Goal: Information Seeking & Learning: Learn about a topic

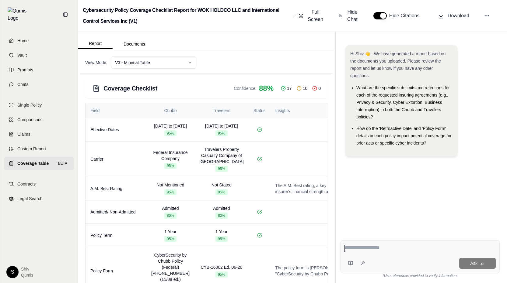
click at [151, 64] on html "Home Vault Prompts Chats Single Policy Comparisons Claims Custom Report Coverag…" at bounding box center [253, 141] width 507 height 283
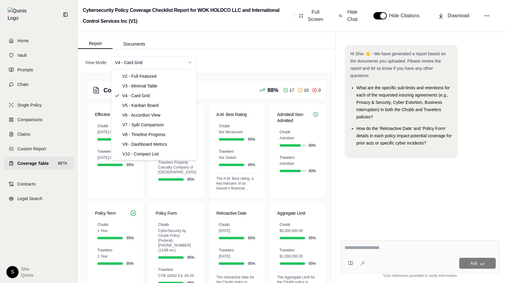
click at [178, 64] on html "Home Vault Prompts Chats Single Policy Comparisons Claims Custom Report Coverag…" at bounding box center [253, 141] width 507 height 283
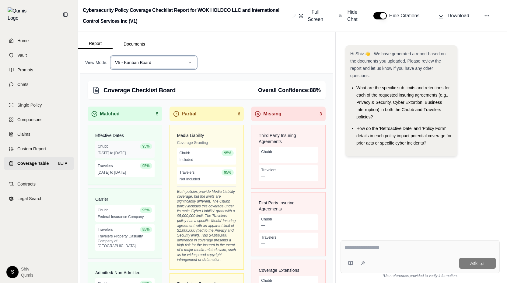
scroll to position [135, 0]
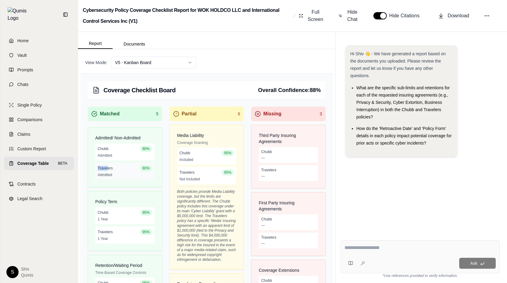
drag, startPoint x: 119, startPoint y: 154, endPoint x: 107, endPoint y: 166, distance: 16.1
click at [107, 166] on div "Chubb 80 % Admitted Travelers 80 % Admitted" at bounding box center [125, 166] width 74 height 44
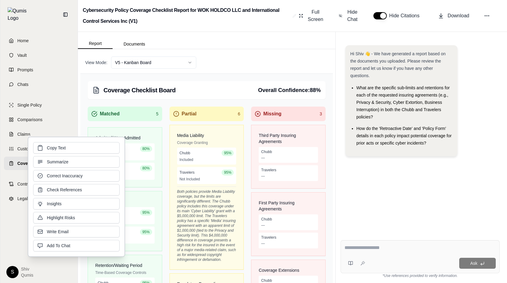
click at [152, 192] on div "Policy Term" at bounding box center [125, 200] width 74 height 16
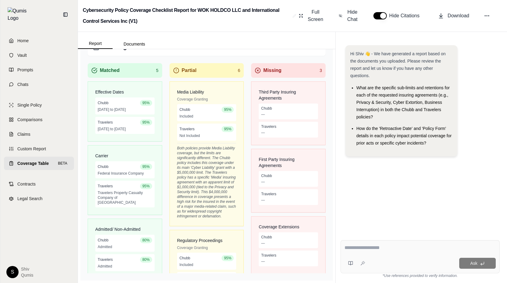
scroll to position [0, 0]
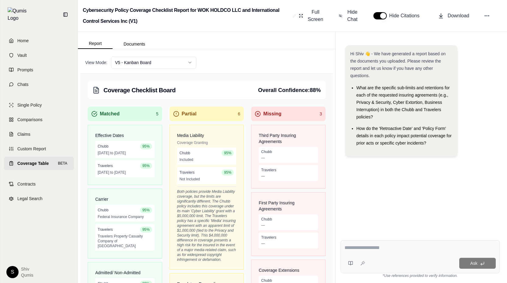
click at [147, 62] on html "Home Vault Prompts Chats Single Policy Comparisons Claims Custom Report Coverag…" at bounding box center [253, 141] width 507 height 283
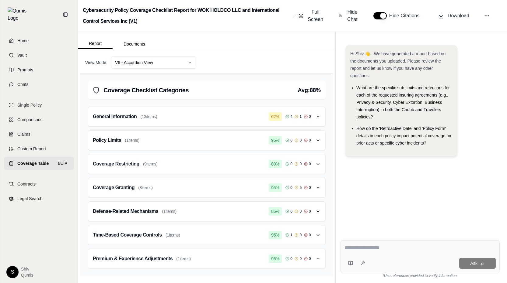
click at [169, 120] on div "General Information ( 13 items) 62 % 4 1 0" at bounding box center [204, 117] width 223 height 10
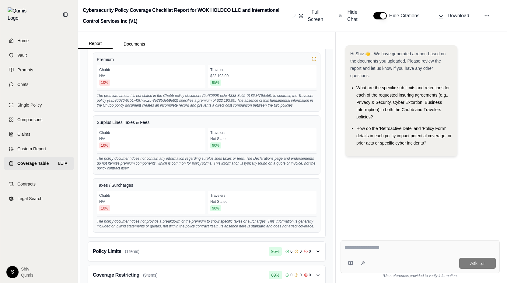
scroll to position [552, 0]
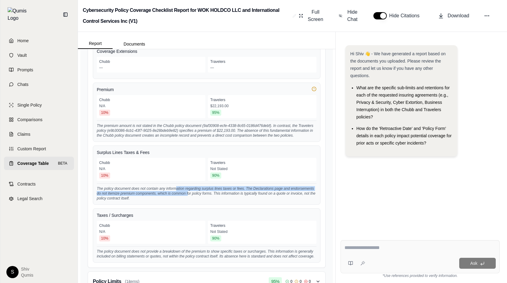
drag, startPoint x: 177, startPoint y: 179, endPoint x: 187, endPoint y: 186, distance: 12.7
click at [187, 186] on div "The policy document does not contain any information regarding surplus lines ta…" at bounding box center [207, 192] width 220 height 17
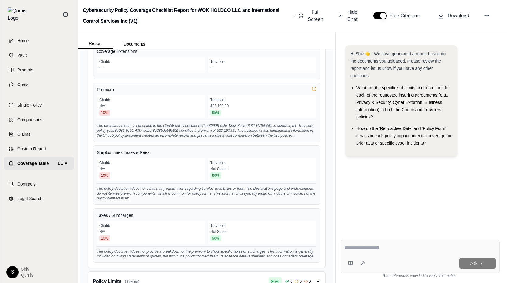
click at [248, 188] on div "The policy document does not contain any information regarding surplus lines ta…" at bounding box center [207, 192] width 220 height 17
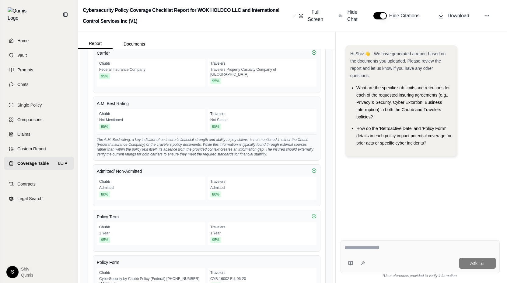
scroll to position [0, 0]
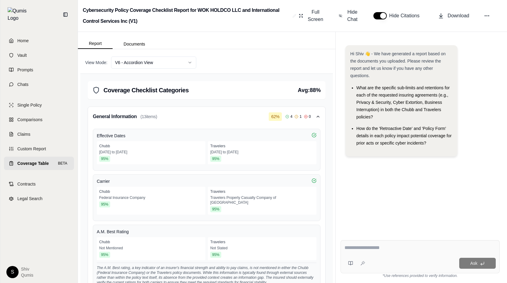
click at [319, 115] on icon "button" at bounding box center [317, 116] width 5 height 5
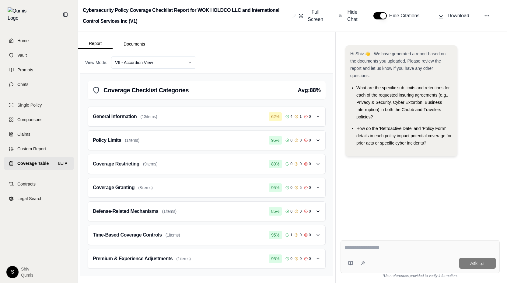
click at [318, 164] on icon "button" at bounding box center [317, 164] width 5 height 5
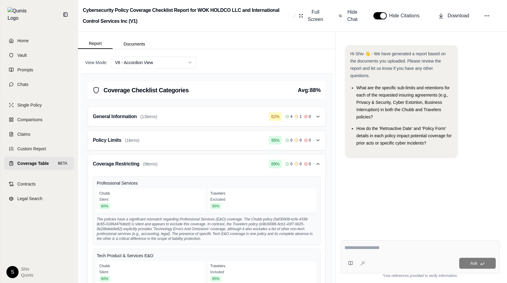
click at [318, 164] on icon "button" at bounding box center [318, 164] width 2 height 1
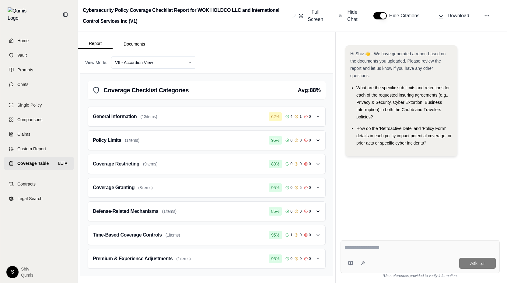
click at [211, 190] on div "Coverage Granting ( 8 items) 95 % 0 5 0" at bounding box center [204, 188] width 223 height 10
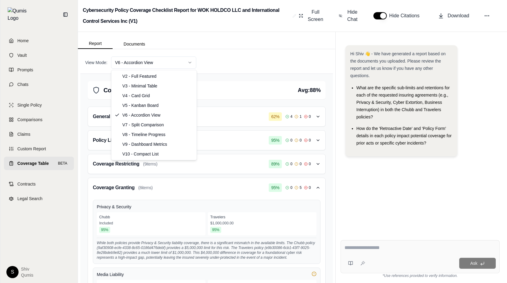
click at [180, 65] on html "Home Vault Prompts Chats Single Policy Comparisons Claims Custom Report Coverag…" at bounding box center [253, 141] width 507 height 283
select select "**********"
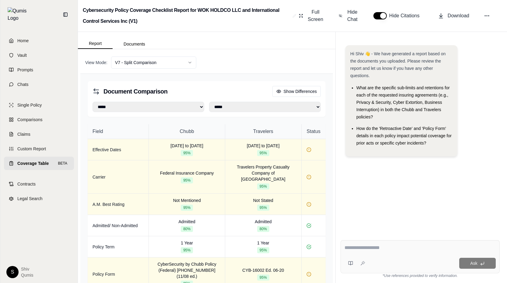
click at [188, 108] on select "**********" at bounding box center [148, 107] width 112 height 10
select select "**********"
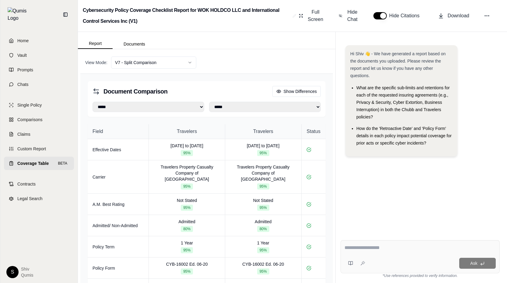
click at [173, 106] on select "**********" at bounding box center [148, 107] width 112 height 10
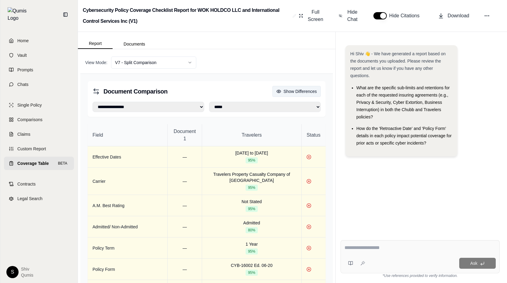
click at [288, 90] on button "Show Differences" at bounding box center [296, 91] width 48 height 11
click at [156, 105] on select "**********" at bounding box center [148, 107] width 112 height 10
select select "**********"
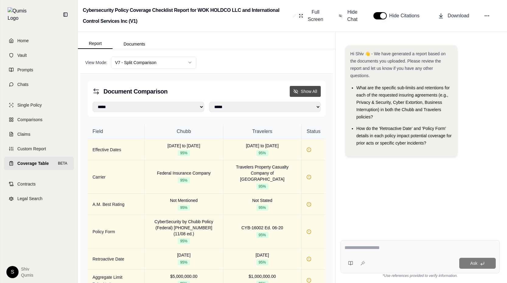
click at [303, 91] on button "Show All" at bounding box center [304, 91] width 31 height 11
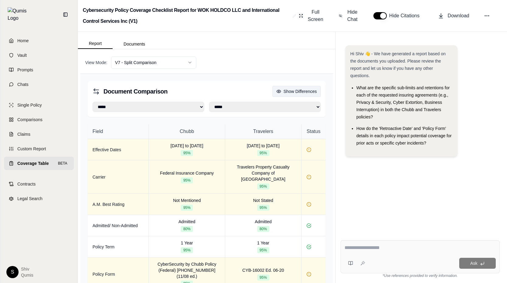
click at [303, 91] on button "Show Differences" at bounding box center [296, 91] width 48 height 11
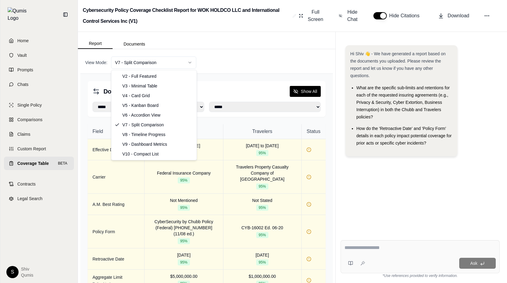
click at [160, 65] on html "**********" at bounding box center [253, 141] width 507 height 283
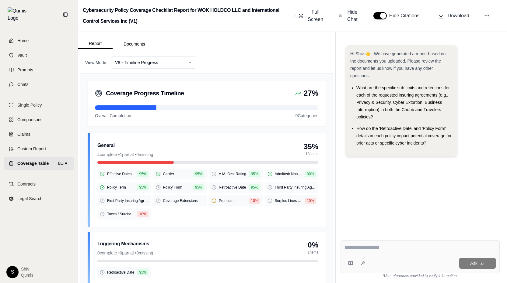
click at [158, 65] on html "Home Vault Prompts Chats Single Policy Comparisons Claims Custom Report Coverag…" at bounding box center [253, 141] width 507 height 283
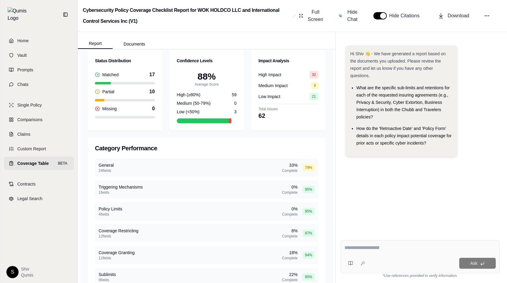
scroll to position [180, 0]
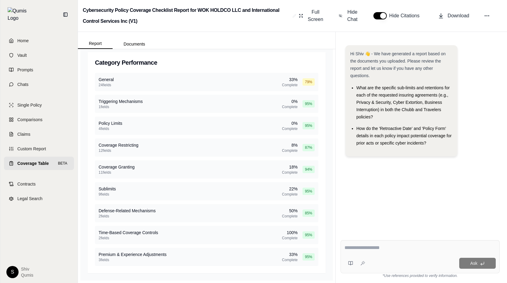
click at [202, 76] on div "General 24 fields 33 % Complete 79 %" at bounding box center [206, 82] width 223 height 18
click at [194, 81] on div "General 24 fields 33 % Complete 79 %" at bounding box center [206, 82] width 223 height 18
click at [307, 85] on div "79 %" at bounding box center [308, 81] width 12 height 7
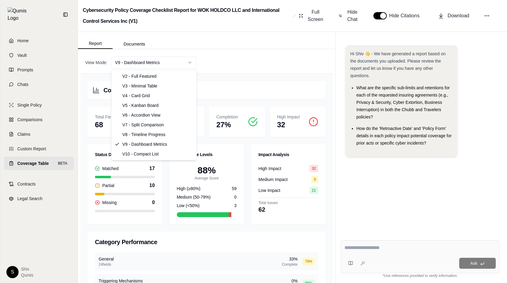
click at [182, 63] on html "Home Vault Prompts Chats Single Policy Comparisons Claims Custom Report Coverag…" at bounding box center [253, 141] width 507 height 283
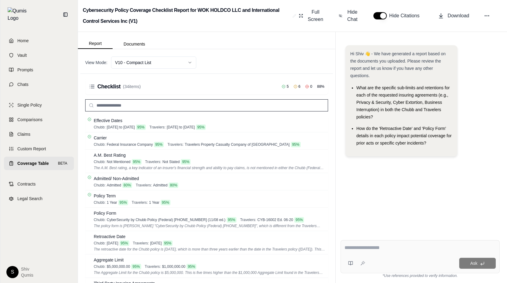
click at [104, 106] on input "text" at bounding box center [206, 105] width 243 height 12
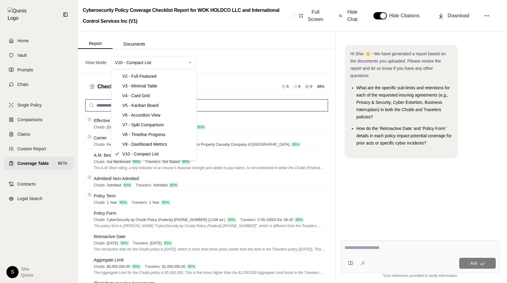
click at [122, 62] on html "Home Vault Prompts Chats Single Policy Comparisons Claims Custom Report Coverag…" at bounding box center [253, 141] width 507 height 283
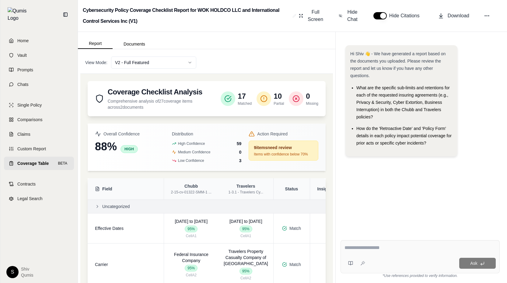
click at [168, 70] on div "View Mode: V2 - Full Featured" at bounding box center [206, 63] width 252 height 22
click at [167, 63] on html "Home Vault Prompts Chats Single Policy Comparisons Claims Custom Report Coverag…" at bounding box center [253, 141] width 507 height 283
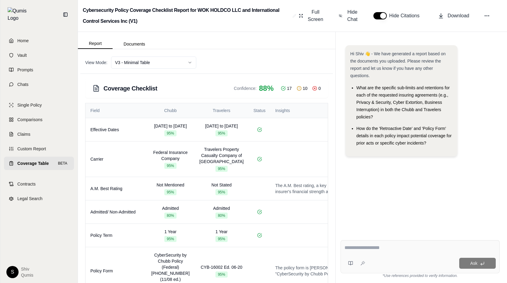
click at [160, 59] on html "Home Vault Prompts Chats Single Policy Comparisons Claims Custom Report Coverag…" at bounding box center [253, 141] width 507 height 283
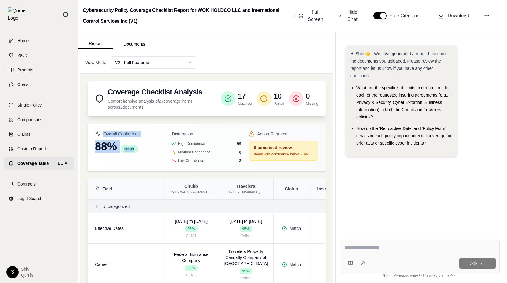
drag, startPoint x: 96, startPoint y: 131, endPoint x: 133, endPoint y: 165, distance: 50.6
click at [133, 165] on div "Overall Confidence 88% high Distribution High Confidence 59 Medium Confidence 0…" at bounding box center [207, 147] width 238 height 47
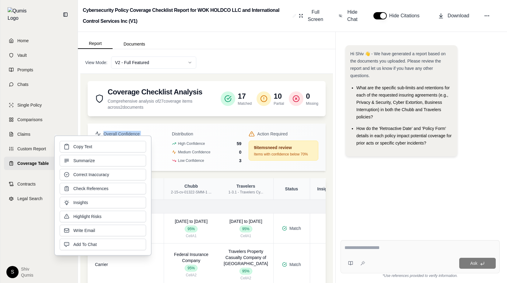
click at [148, 136] on div "Copy Text Summarize Correct Inaccuracy Check References Insights Highlight Risk…" at bounding box center [102, 196] width 97 height 120
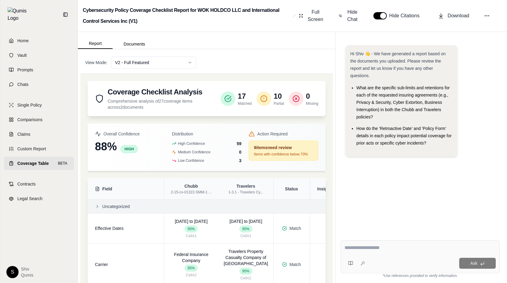
click at [189, 142] on span "High Confidence" at bounding box center [188, 143] width 33 height 5
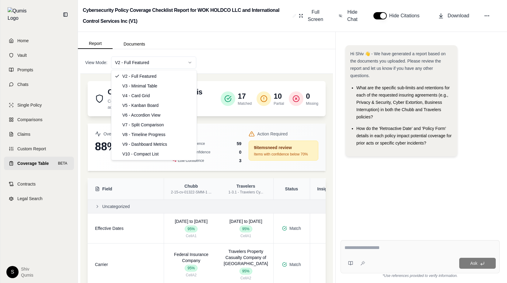
click at [144, 66] on html "Home Vault Prompts Chats Single Policy Comparisons Claims Custom Report Coverag…" at bounding box center [253, 141] width 507 height 283
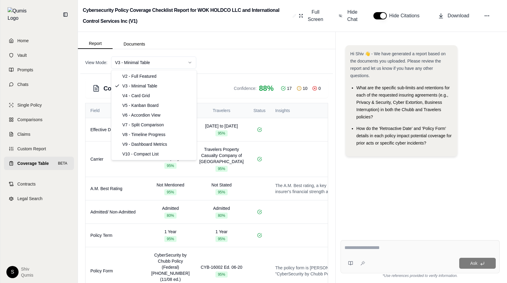
click at [149, 63] on html "Home Vault Prompts Chats Single Policy Comparisons Claims Custom Report Coverag…" at bounding box center [253, 141] width 507 height 283
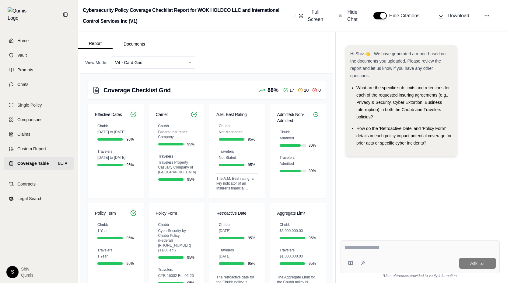
click at [175, 66] on html "Home Vault Prompts Chats Single Policy Comparisons Claims Custom Report Coverag…" at bounding box center [253, 141] width 507 height 283
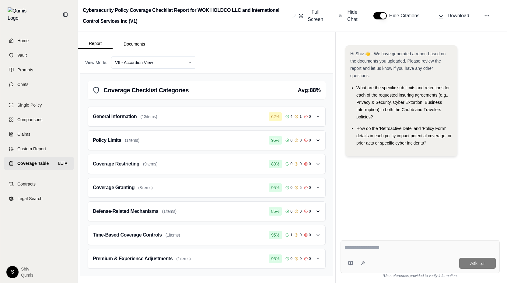
click at [167, 64] on html "Home Vault Prompts Chats Single Policy Comparisons Claims Custom Report Coverag…" at bounding box center [253, 141] width 507 height 283
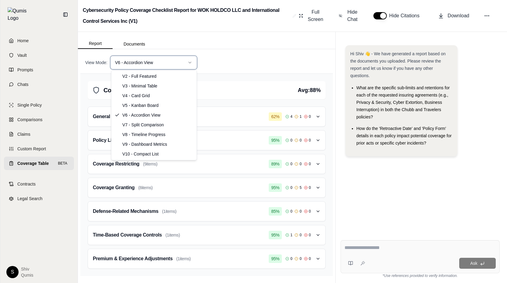
select select "**********"
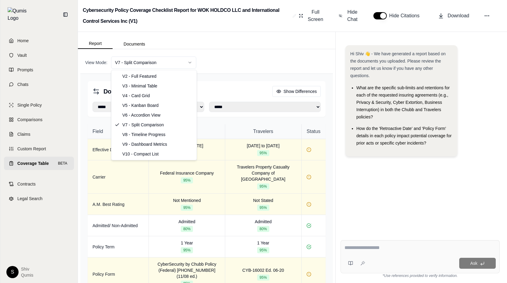
click at [183, 59] on html "**********" at bounding box center [253, 141] width 507 height 283
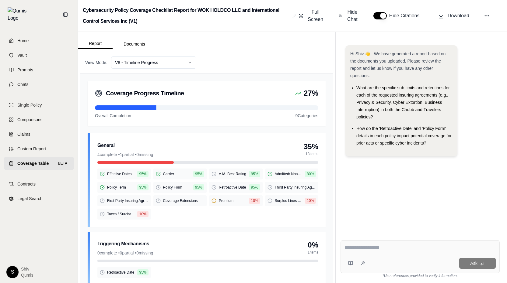
click at [172, 66] on html "Home Vault Prompts Chats Single Policy Comparisons Claims Custom Report Coverag…" at bounding box center [253, 141] width 507 height 283
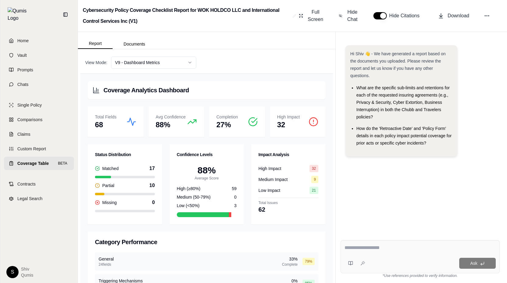
click at [168, 60] on html "Home Vault Prompts Chats Single Policy Comparisons Claims Custom Report Coverag…" at bounding box center [253, 141] width 507 height 283
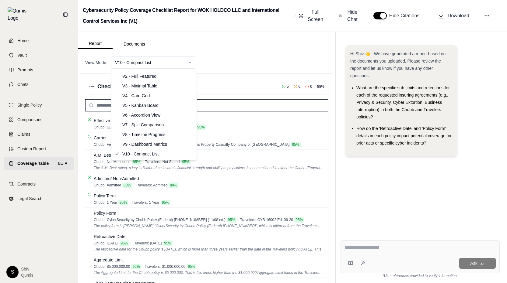
click at [155, 66] on html "Home Vault Prompts Chats Single Policy Comparisons Claims Custom Report Coverag…" at bounding box center [253, 141] width 507 height 283
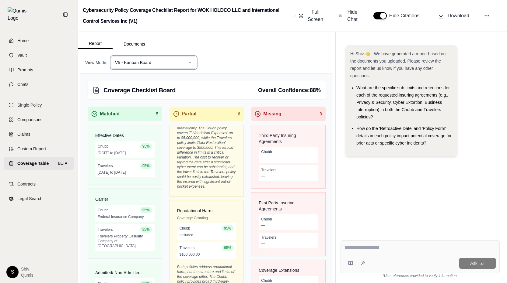
scroll to position [538, 0]
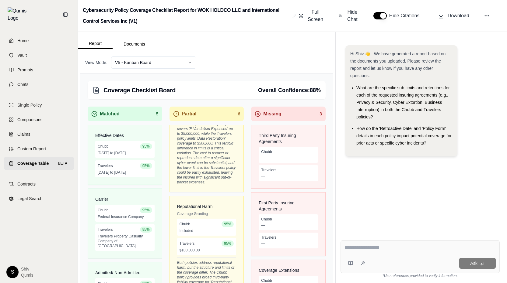
click at [167, 63] on html "Home Vault Prompts Chats Single Policy Comparisons Claims Custom Report Coverag…" at bounding box center [253, 141] width 507 height 283
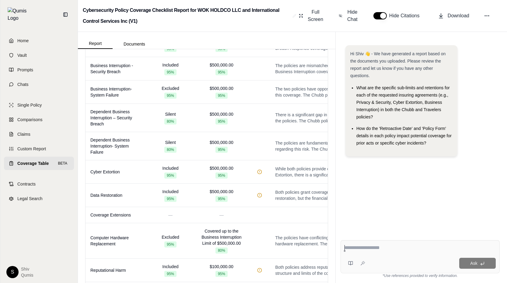
scroll to position [677, 0]
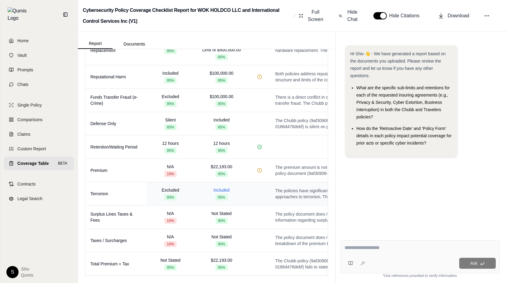
click at [215, 189] on span "Included" at bounding box center [221, 190] width 16 height 5
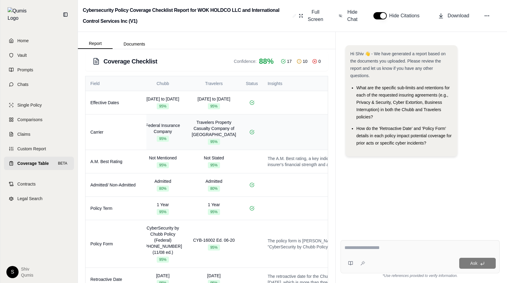
scroll to position [0, 0]
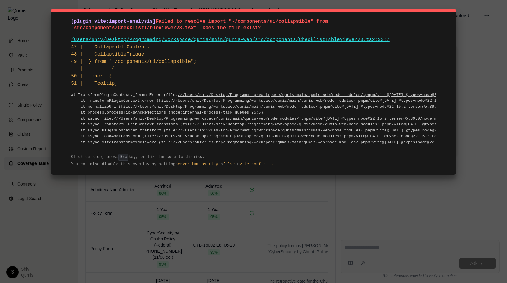
drag, startPoint x: 215, startPoint y: 64, endPoint x: 69, endPoint y: 21, distance: 152.4
click at [69, 21] on div "[plugin:vite:import-analysis] Failed to resolve import "~/components/ui/collaps…" at bounding box center [253, 92] width 405 height 166
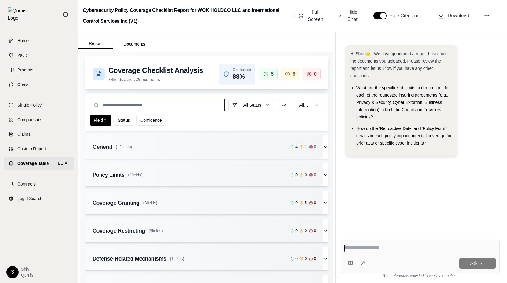
click at [186, 108] on input "text" at bounding box center [157, 105] width 134 height 12
click at [207, 153] on div "General ( 13 fields) 4 1 0" at bounding box center [204, 147] width 238 height 23
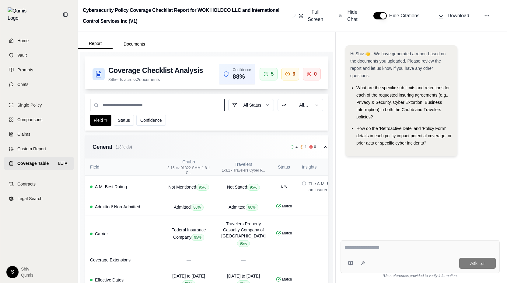
click at [207, 153] on div "General ( 13 fields) 4 1 0" at bounding box center [204, 147] width 238 height 23
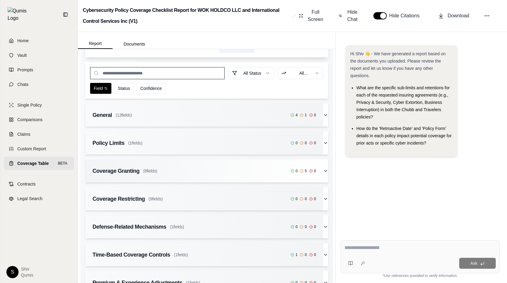
scroll to position [54, 0]
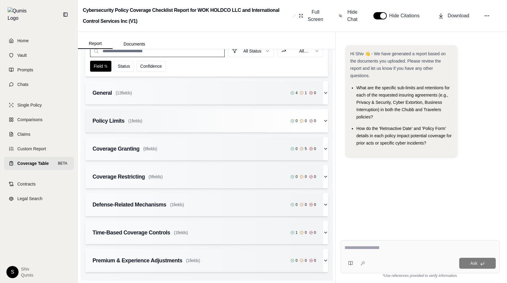
click at [260, 119] on div "Policy Limits ( 1 fields) 0 0 0" at bounding box center [203, 121] width 223 height 9
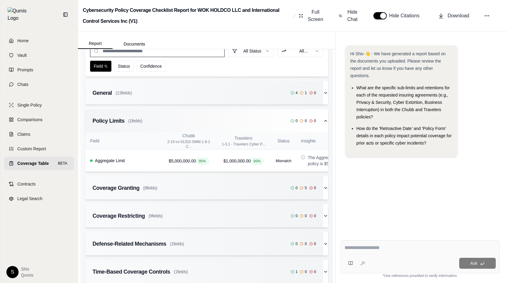
click at [260, 119] on div "Policy Limits ( 1 fields) 0 0 0" at bounding box center [203, 121] width 223 height 9
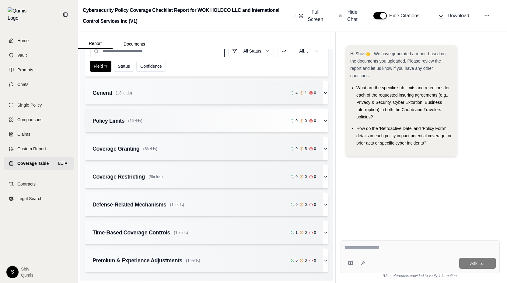
click at [260, 119] on div "Policy Limits ( 1 fields) 0 0 0" at bounding box center [203, 121] width 223 height 9
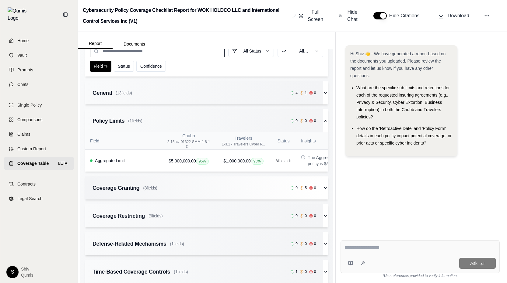
click at [257, 186] on div "Coverage Granting ( 8 fields) 0 5 0" at bounding box center [203, 188] width 223 height 9
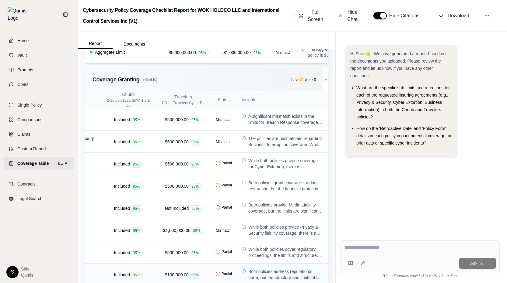
scroll to position [70, 0]
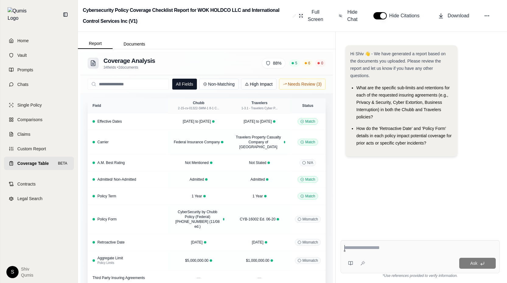
click at [226, 87] on button "Non-Matching" at bounding box center [218, 84] width 39 height 11
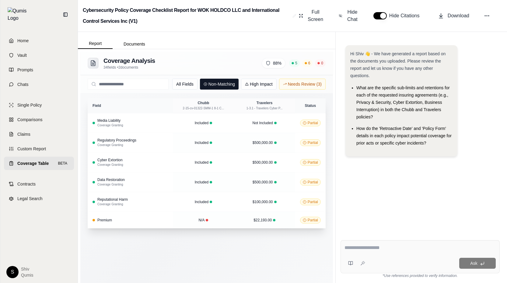
click at [264, 91] on div "All Fields Non-Matching High Impact Needs Review ( 3 )" at bounding box center [206, 84] width 252 height 19
click at [263, 84] on button "High Impact" at bounding box center [259, 84] width 36 height 11
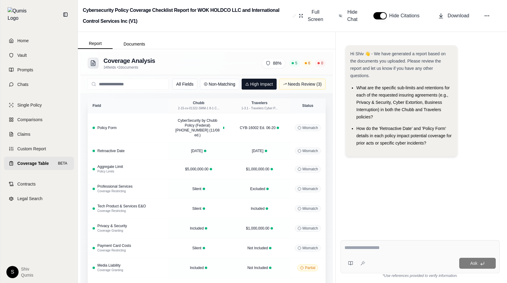
click at [308, 87] on button "Needs Review ( 3 )" at bounding box center [302, 84] width 47 height 11
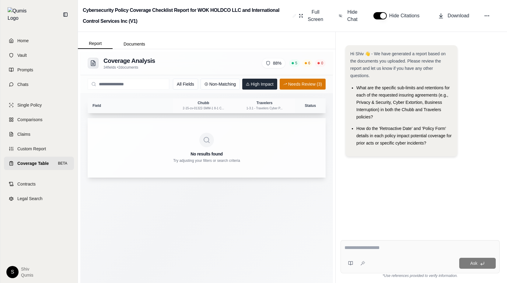
click at [254, 81] on button "High Impact" at bounding box center [259, 84] width 35 height 11
click at [225, 83] on button "Non-Matching" at bounding box center [219, 84] width 39 height 11
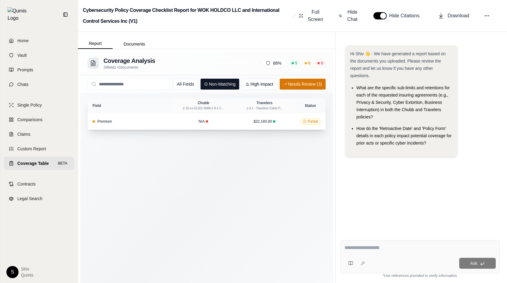
click at [188, 85] on button "All Fields" at bounding box center [185, 84] width 25 height 11
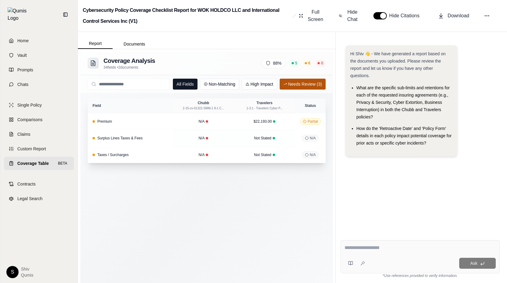
click at [295, 85] on button "Needs Review ( 3 )" at bounding box center [302, 84] width 46 height 11
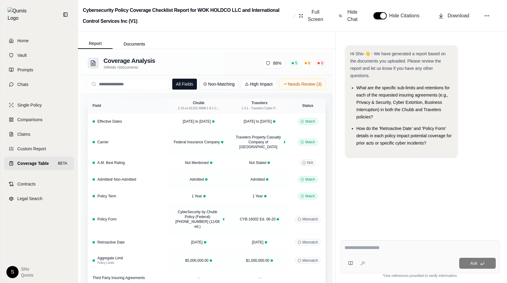
click at [110, 84] on input "text" at bounding box center [128, 84] width 81 height 11
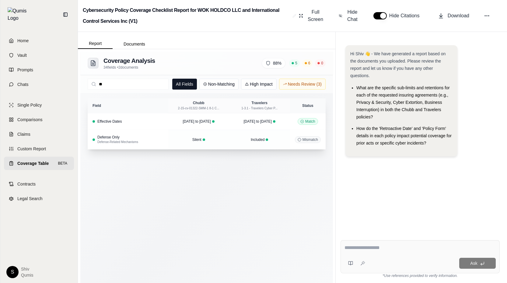
type input "*"
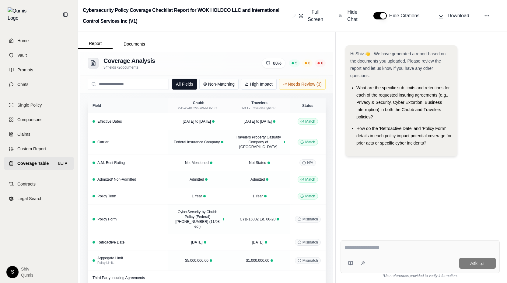
drag, startPoint x: 155, startPoint y: 68, endPoint x: 100, endPoint y: 52, distance: 58.0
click at [100, 52] on div "Coverage Analysis 34 fields • 2 documents 88 % 5 6 0" at bounding box center [206, 63] width 252 height 23
click at [178, 69] on div "Coverage Analysis 34 fields • 2 documents 88 % 5 6 0" at bounding box center [207, 63] width 238 height 13
click at [224, 62] on div "Coverage Analysis 34 fields • 2 documents 88 % 5 6 0" at bounding box center [207, 63] width 238 height 13
drag, startPoint x: 154, startPoint y: 71, endPoint x: 106, endPoint y: 56, distance: 50.5
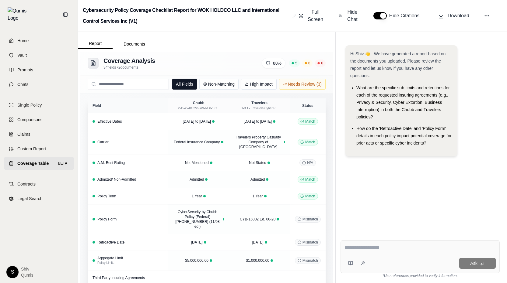
click at [106, 56] on div "Coverage Analysis 34 fields • 2 documents 88 % 5 6 0" at bounding box center [206, 63] width 252 height 23
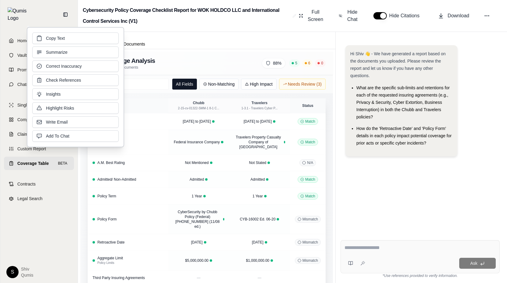
click at [177, 68] on div "Coverage Analysis 34 fields • 2 documents 88 % 5 6 0" at bounding box center [207, 63] width 238 height 13
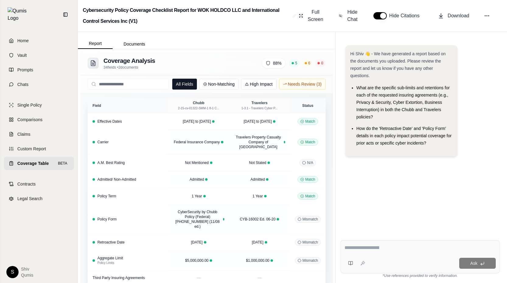
click at [237, 61] on div "Coverage Analysis 34 fields • 2 documents 88 % 5 6 0" at bounding box center [207, 63] width 238 height 13
drag, startPoint x: 150, startPoint y: 69, endPoint x: 104, endPoint y: 61, distance: 46.9
click at [104, 61] on div "Coverage Analysis 34 fields • 2 documents" at bounding box center [129, 63] width 52 height 13
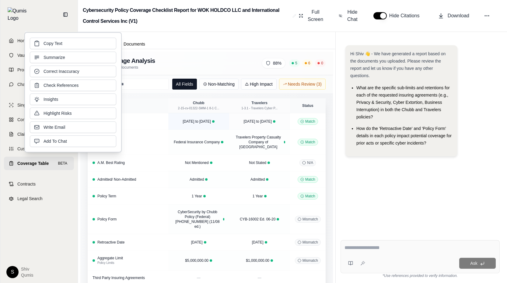
copy div "Coverage Analysis 34 fields • 2 documents"
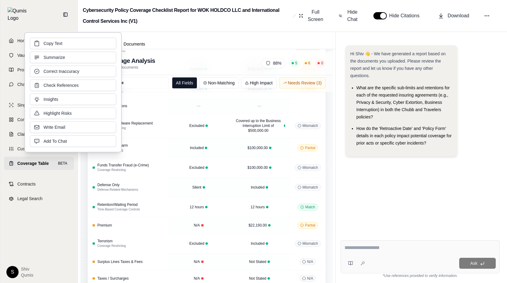
scroll to position [489, 0]
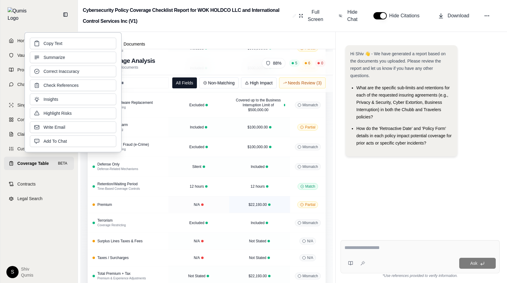
click at [240, 200] on td "$22,193.00" at bounding box center [259, 204] width 61 height 17
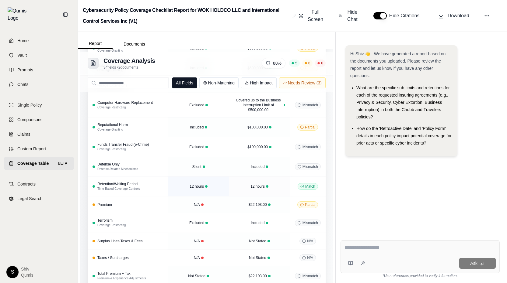
click at [211, 184] on div "12 hours" at bounding box center [198, 186] width 51 height 5
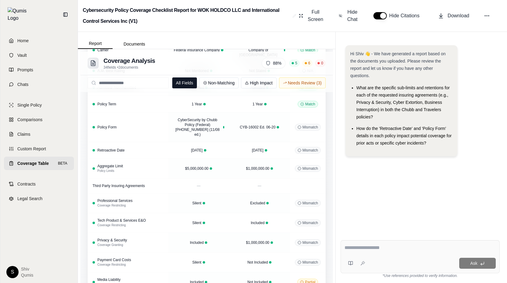
scroll to position [30, 0]
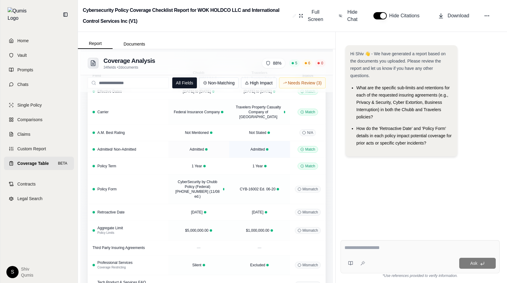
click at [265, 147] on div "Admitted" at bounding box center [259, 149] width 51 height 5
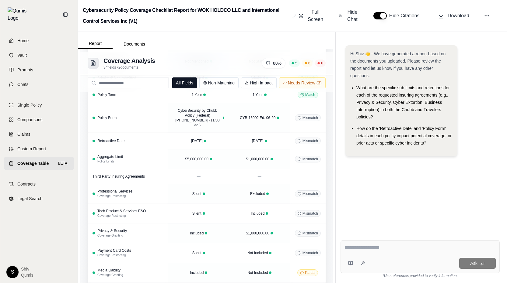
scroll to position [0, 0]
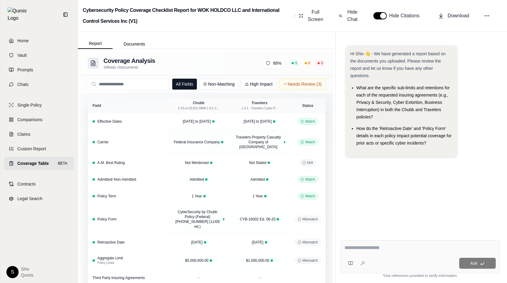
click at [326, 61] on div "Coverage Analysis 34 fields • 2 documents 88 % 5 6 0" at bounding box center [206, 63] width 252 height 23
click at [315, 61] on div "5 6 0" at bounding box center [307, 63] width 36 height 7
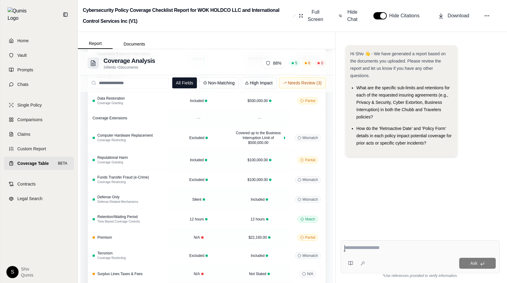
scroll to position [489, 0]
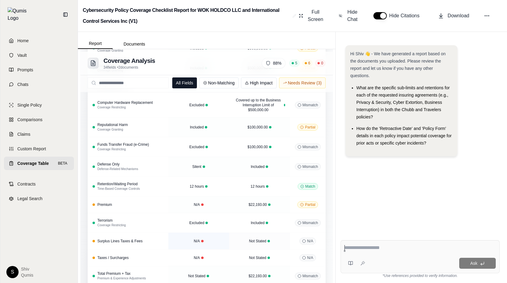
click at [202, 240] on div at bounding box center [202, 241] width 2 height 2
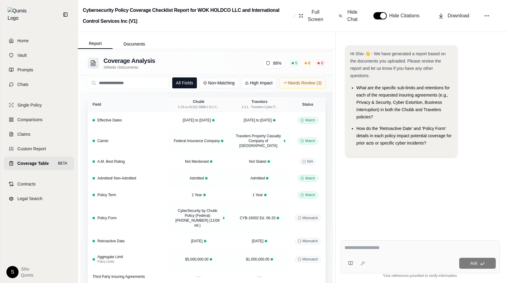
scroll to position [0, 0]
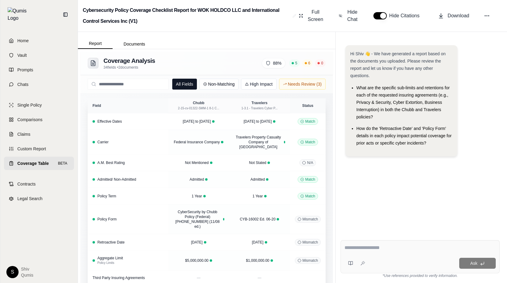
click at [257, 86] on button "High Impact" at bounding box center [259, 84] width 36 height 11
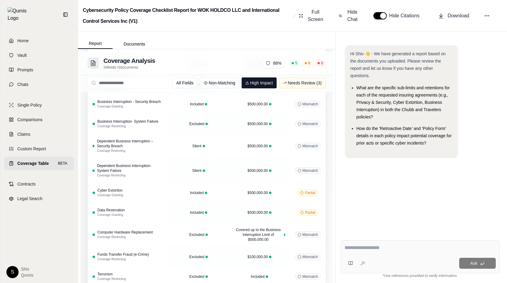
scroll to position [229, 0]
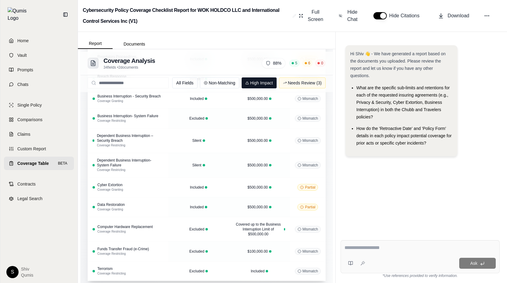
click at [297, 86] on button "Needs Review ( 3 )" at bounding box center [302, 83] width 47 height 11
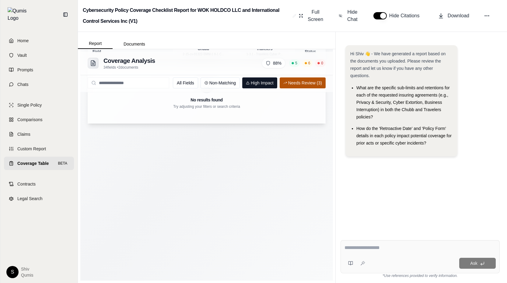
click at [300, 86] on button "Needs Review ( 3 )" at bounding box center [302, 83] width 46 height 11
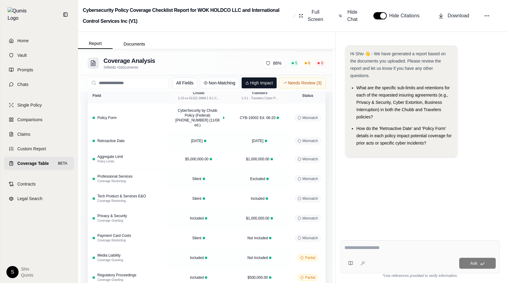
scroll to position [0, 0]
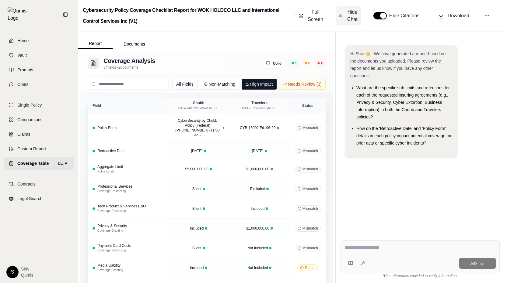
click at [353, 13] on span "Hide Chat" at bounding box center [352, 16] width 13 height 15
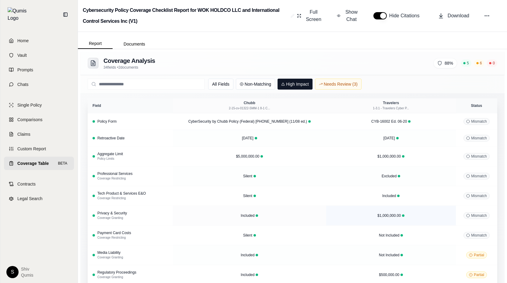
scroll to position [216, 0]
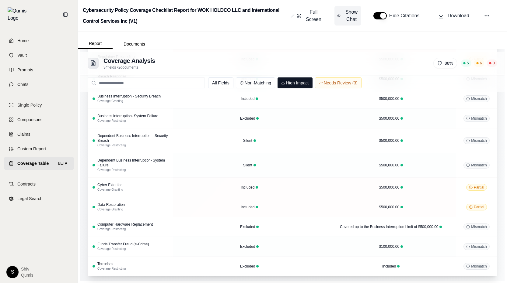
click at [337, 20] on button "Show Chat" at bounding box center [347, 15] width 27 height 19
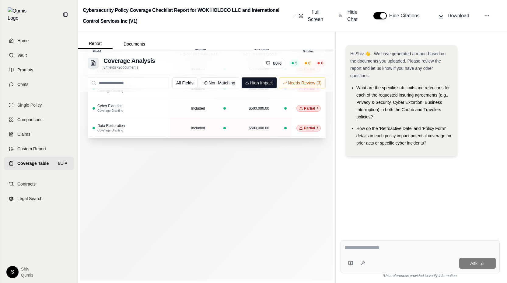
scroll to position [0, 0]
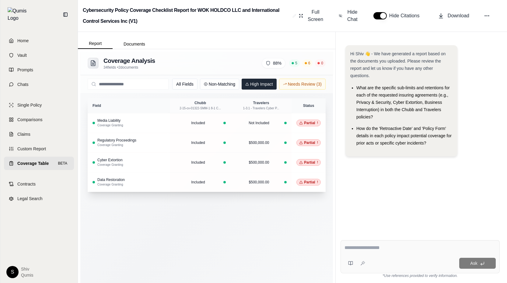
click at [263, 87] on button "High Impact" at bounding box center [258, 84] width 35 height 11
click at [191, 85] on button "All Fields" at bounding box center [184, 84] width 25 height 11
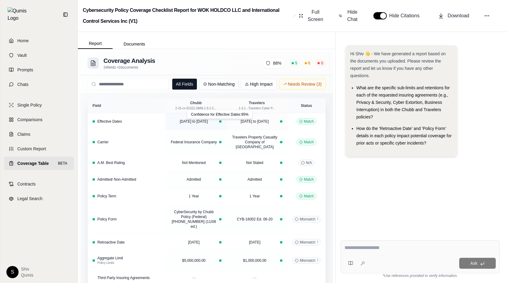
click at [220, 120] on div at bounding box center [220, 121] width 2 height 2
click at [270, 58] on div "88 %" at bounding box center [274, 63] width 24 height 10
click at [271, 65] on div "88 %" at bounding box center [274, 63] width 24 height 10
click at [256, 85] on button "High Impact" at bounding box center [259, 84] width 36 height 11
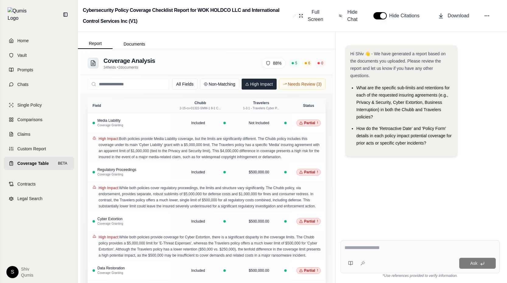
click at [262, 85] on button "High Impact" at bounding box center [258, 84] width 35 height 11
click at [191, 83] on button "All Fields" at bounding box center [184, 84] width 25 height 11
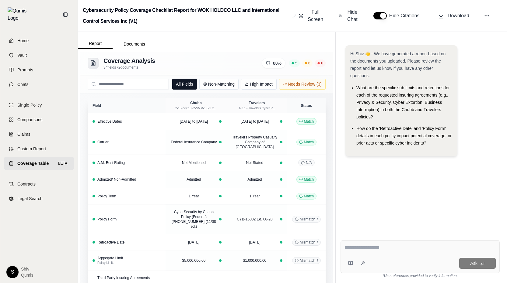
click at [320, 64] on div "0" at bounding box center [320, 63] width 11 height 7
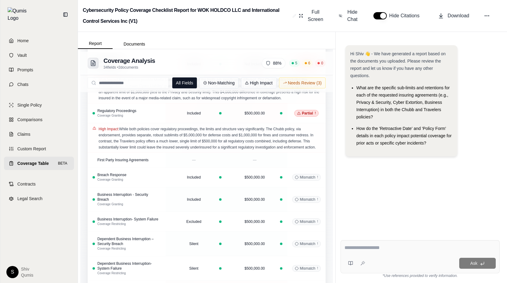
scroll to position [239, 0]
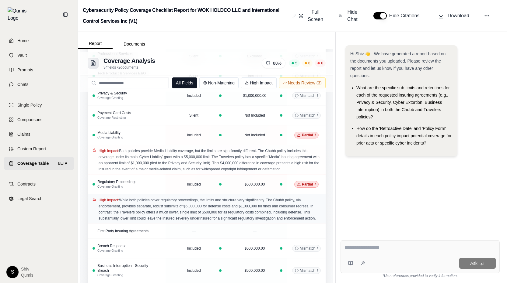
click at [191, 208] on span "While both policies cover regulatory proceedings, the limits and structure vary…" at bounding box center [207, 209] width 217 height 23
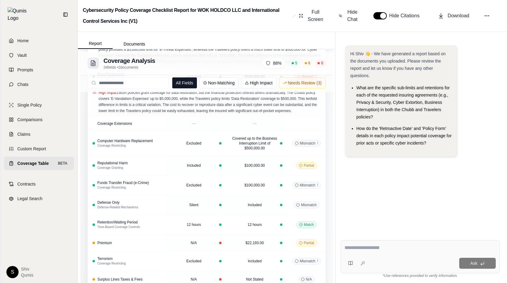
scroll to position [612, 0]
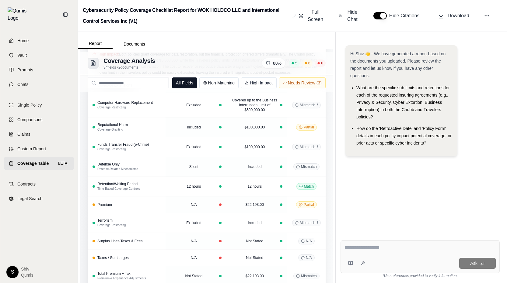
click at [256, 83] on button "High Impact" at bounding box center [259, 83] width 36 height 11
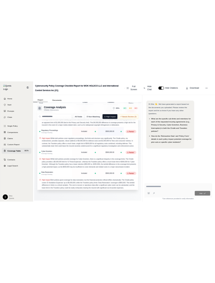
scroll to position [0, 0]
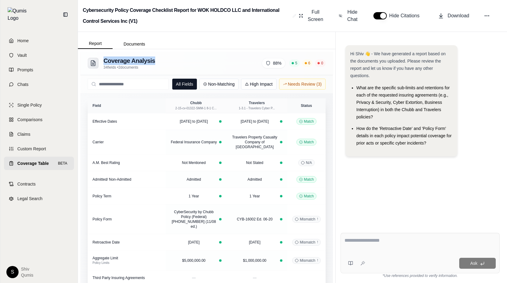
drag, startPoint x: 166, startPoint y: 63, endPoint x: 102, endPoint y: 63, distance: 63.9
click at [102, 63] on div "Coverage Analysis 34 fields • 2 documents 88 % 5 6 0" at bounding box center [207, 63] width 238 height 13
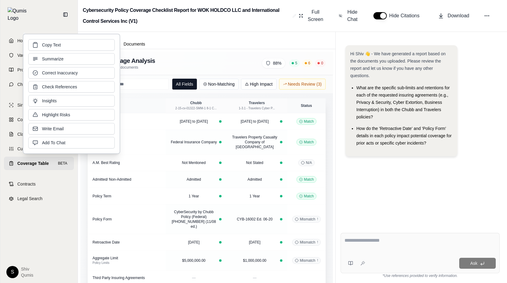
click at [159, 68] on div "Coverage Analysis 34 fields • 2 documents 88 % 5 6 0" at bounding box center [207, 63] width 238 height 13
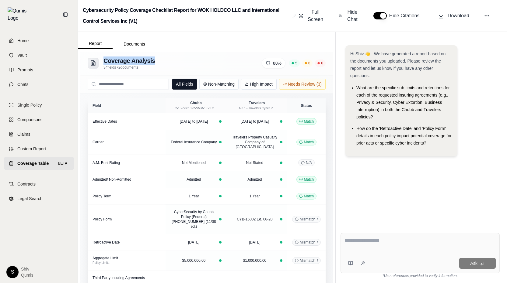
drag, startPoint x: 159, startPoint y: 63, endPoint x: 103, endPoint y: 62, distance: 55.4
click at [103, 62] on div "Coverage Analysis 34 fields • 2 documents 88 % 5 6 0" at bounding box center [207, 63] width 238 height 13
click at [165, 63] on div "Coverage Analysis 34 fields • 2 documents 88 % 5 6 0" at bounding box center [207, 63] width 238 height 13
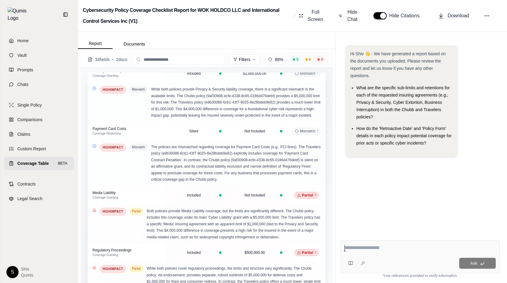
scroll to position [585, 0]
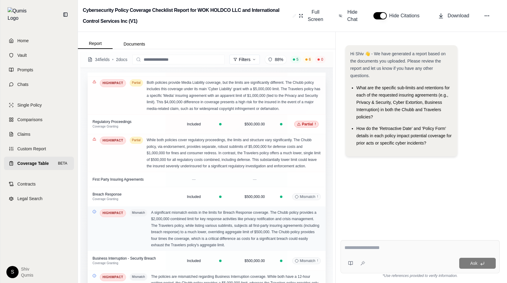
click at [95, 210] on icon at bounding box center [94, 212] width 4 height 4
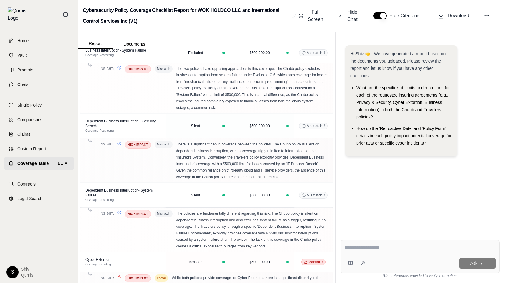
scroll to position [1124, 0]
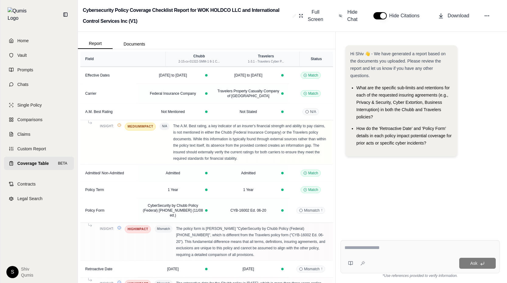
drag, startPoint x: 165, startPoint y: 61, endPoint x: 147, endPoint y: 61, distance: 17.3
click at [147, 61] on th "Field" at bounding box center [122, 59] width 85 height 15
click at [353, 16] on span "Hide Chat" at bounding box center [352, 16] width 13 height 15
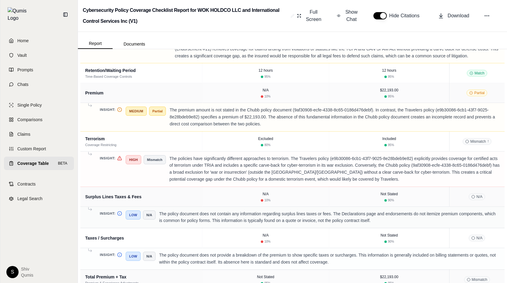
scroll to position [1253, 0]
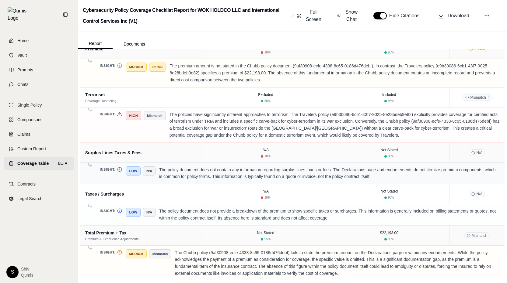
click at [151, 171] on span "N/A" at bounding box center [149, 171] width 12 height 9
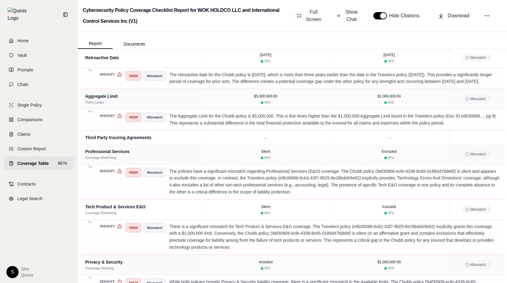
scroll to position [0, 0]
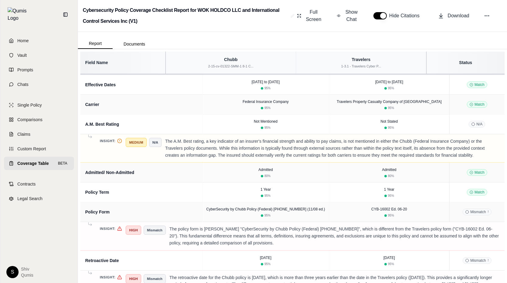
click at [335, 56] on th "Travelers 1-3.1 - Travelers Cyber P..." at bounding box center [361, 63] width 130 height 22
click at [357, 74] on table "Field Name Chubb 2-15-cv-01322-SMM-1 8-1 C... Travelers 1-3.1 - Travelers Cyber…" at bounding box center [292, 63] width 424 height 22
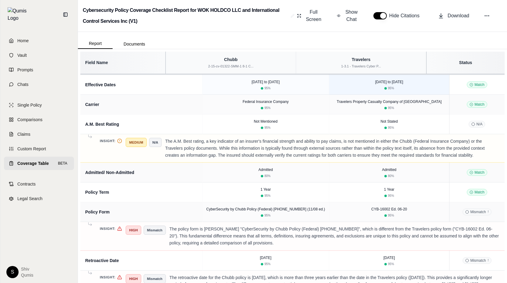
click at [436, 75] on td "2022-04-04 to 2023-04-04 95 %" at bounding box center [389, 85] width 120 height 20
drag, startPoint x: 448, startPoint y: 83, endPoint x: 371, endPoint y: 79, distance: 77.0
click at [371, 79] on tr "Effective Dates 2014-01-01 to 2015-01-01 95 % 2022-04-04 to 2023-04-04 95 % Mat…" at bounding box center [292, 85] width 424 height 20
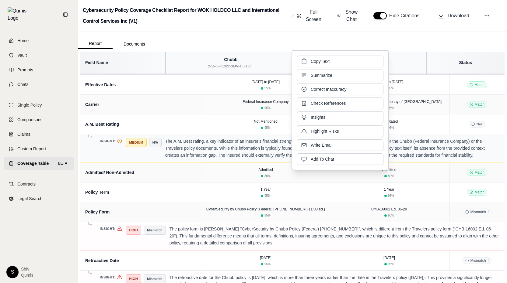
click at [254, 150] on p "The A.M. Best rating, a key indicator of an insurer's financial strength and ab…" at bounding box center [332, 148] width 334 height 21
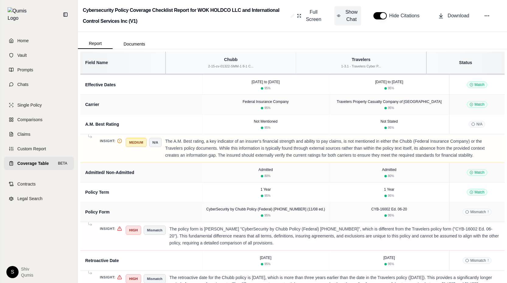
click at [352, 12] on span "Show Chat" at bounding box center [351, 16] width 15 height 15
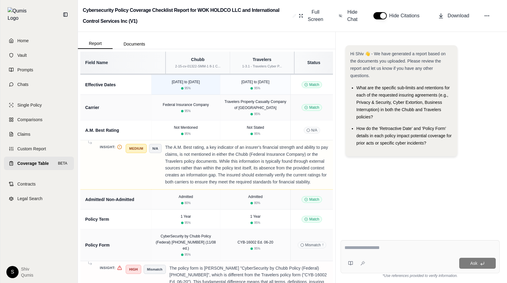
click at [168, 85] on div "2014-01-01 to 2015-01-01 95 %" at bounding box center [185, 85] width 61 height 12
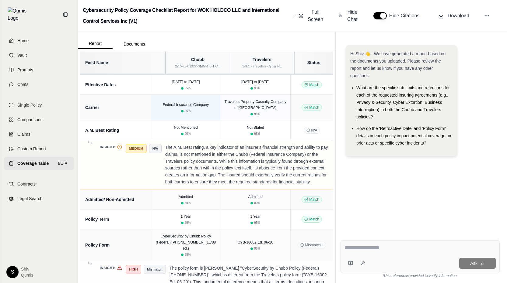
click at [194, 118] on td "Federal Insurance Company 95 %" at bounding box center [185, 108] width 69 height 26
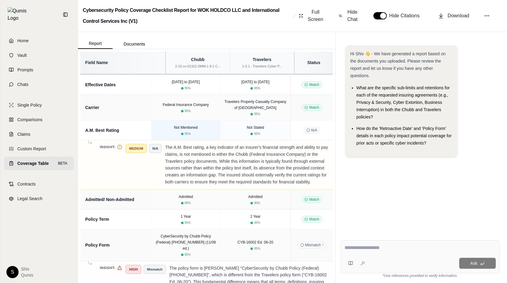
click at [196, 129] on span "Not Mentioned" at bounding box center [186, 128] width 24 height 4
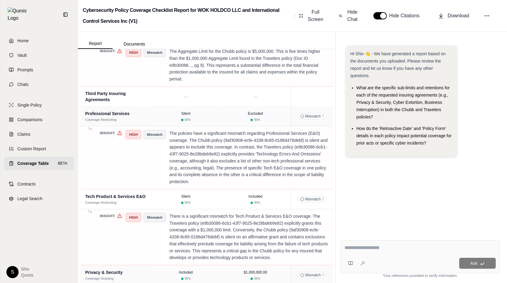
scroll to position [382, 0]
